Goal: Information Seeking & Learning: Learn about a topic

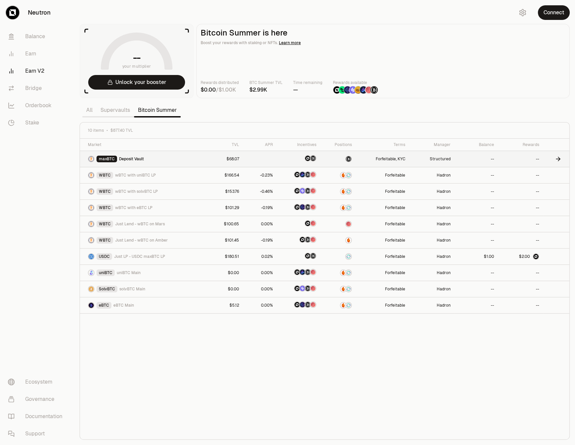
click at [159, 161] on div "maxBTC Deposit Vault" at bounding box center [147, 159] width 118 height 7
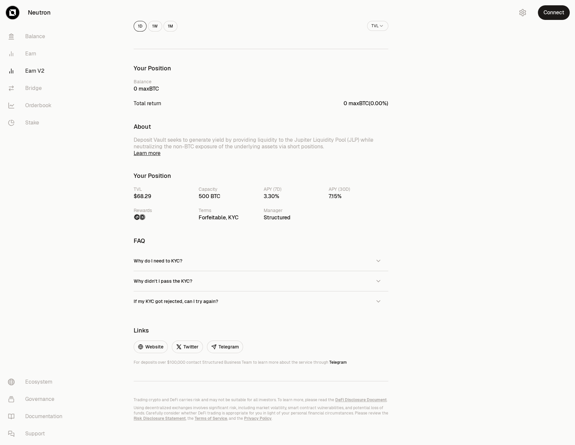
scroll to position [206, 0]
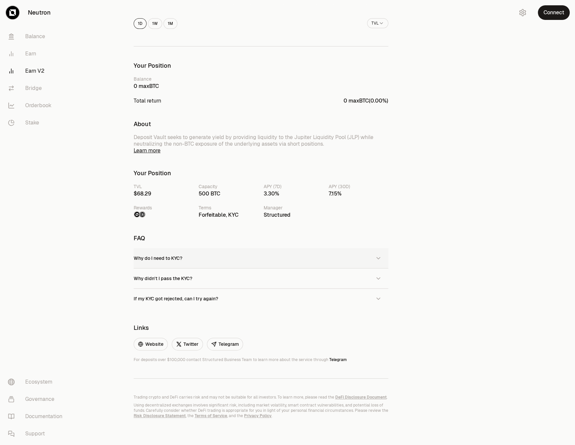
click at [195, 258] on button "Why do I need to KYC?" at bounding box center [261, 258] width 255 height 20
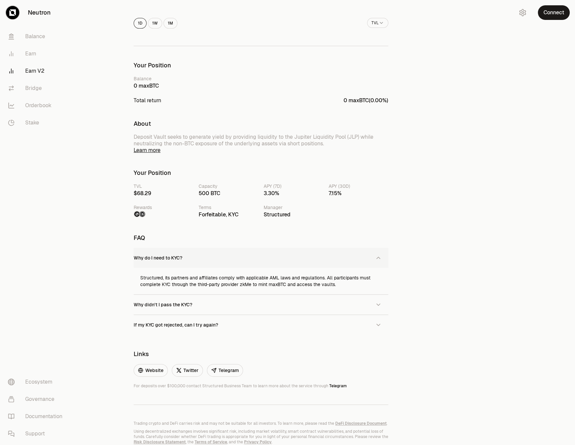
click at [195, 257] on button "Why do I need to KYC?" at bounding box center [261, 258] width 255 height 20
